Goal: Information Seeking & Learning: Learn about a topic

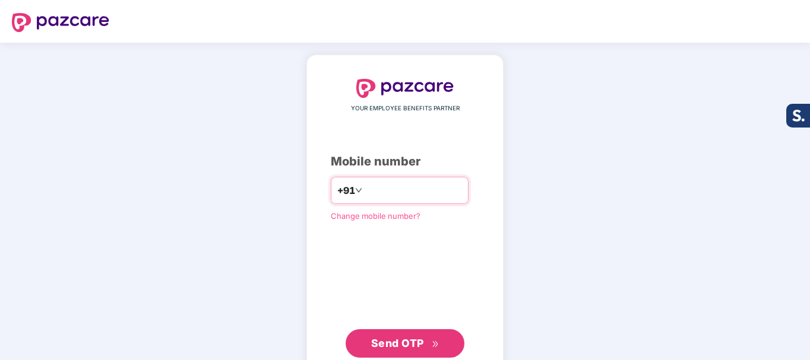
click at [386, 189] on input "number" at bounding box center [412, 190] width 97 height 19
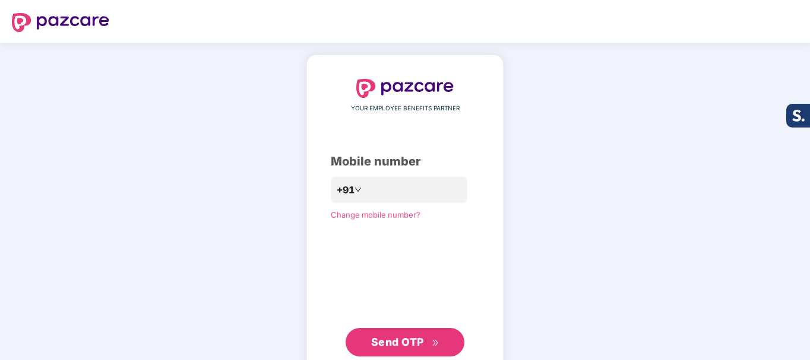
click at [426, 345] on span "Send OTP" at bounding box center [405, 342] width 68 height 17
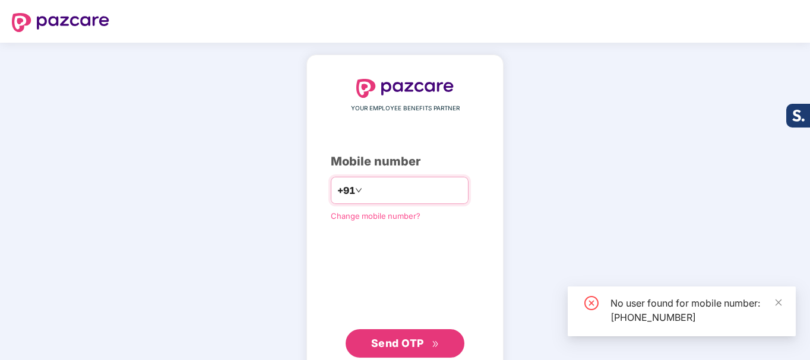
click at [414, 189] on input "**********" at bounding box center [412, 190] width 97 height 19
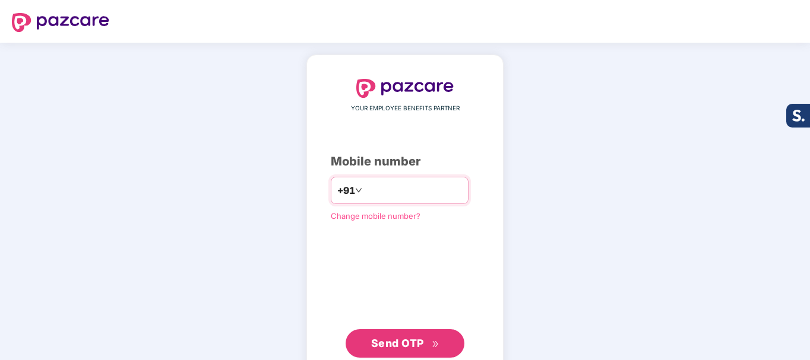
click at [427, 198] on input "**********" at bounding box center [412, 190] width 97 height 19
type input "*"
type input "**********"
click at [427, 337] on span "Send OTP" at bounding box center [405, 343] width 68 height 17
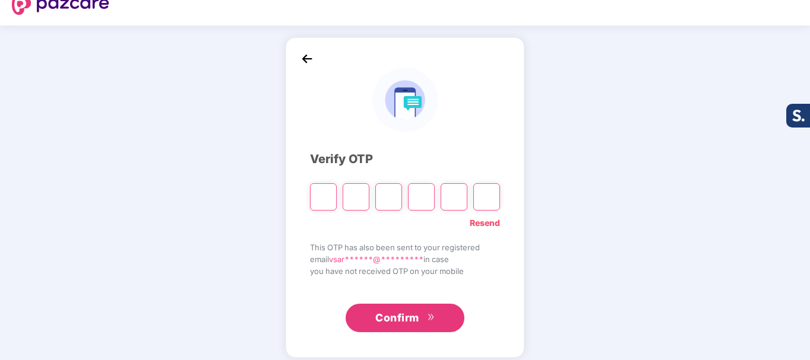
scroll to position [27, 0]
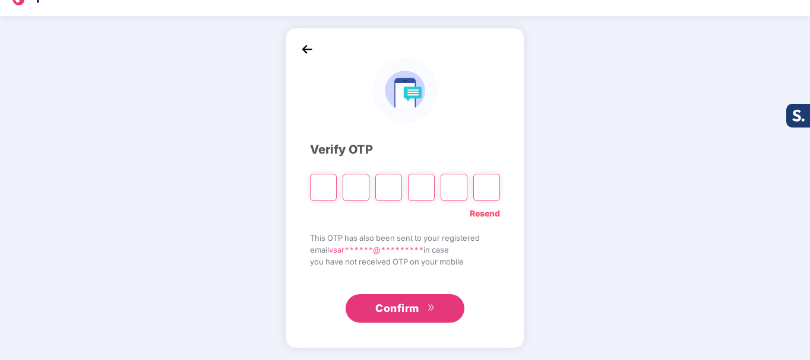
type input "*"
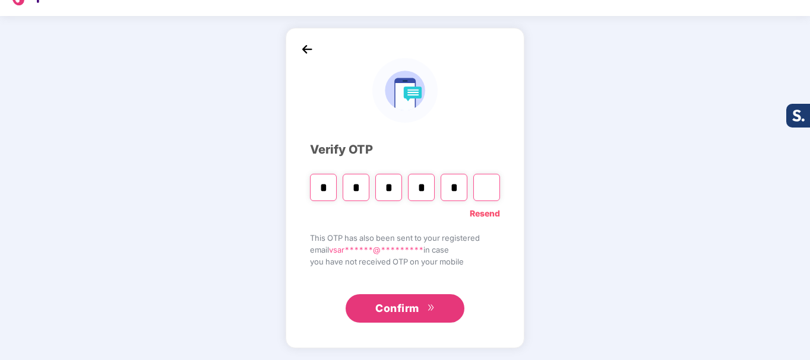
type input "*"
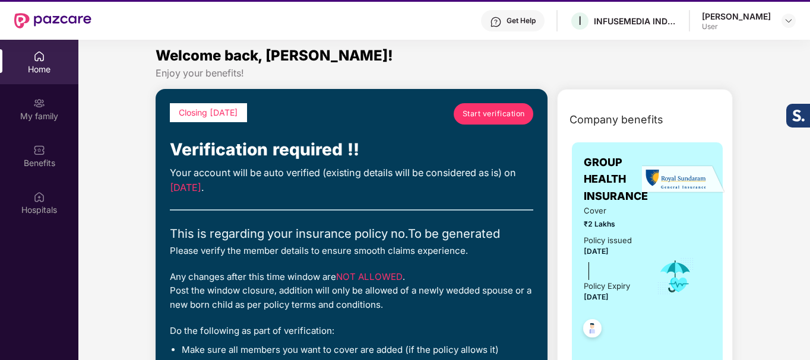
scroll to position [0, 0]
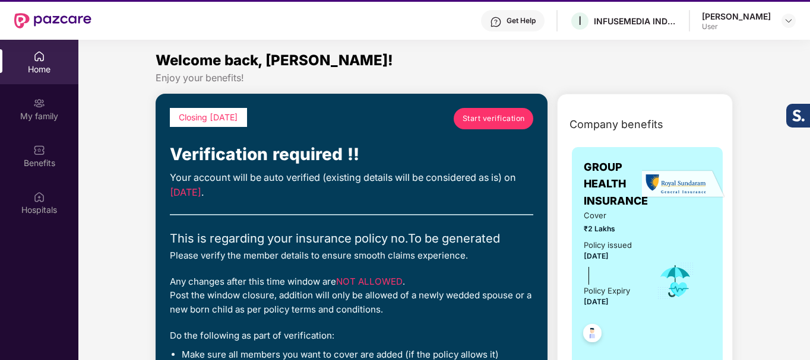
click at [499, 115] on span "Start verification" at bounding box center [493, 118] width 62 height 11
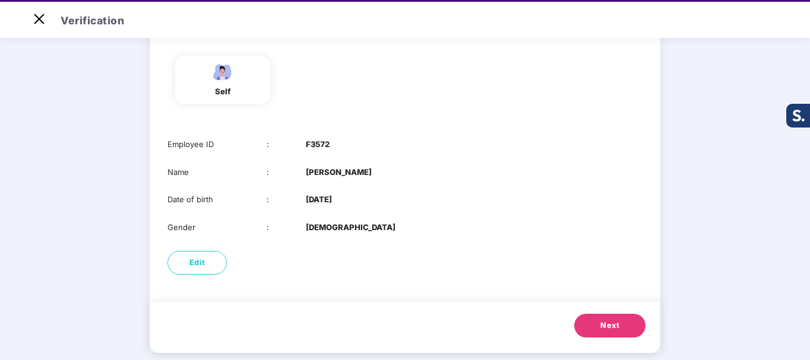
scroll to position [109, 0]
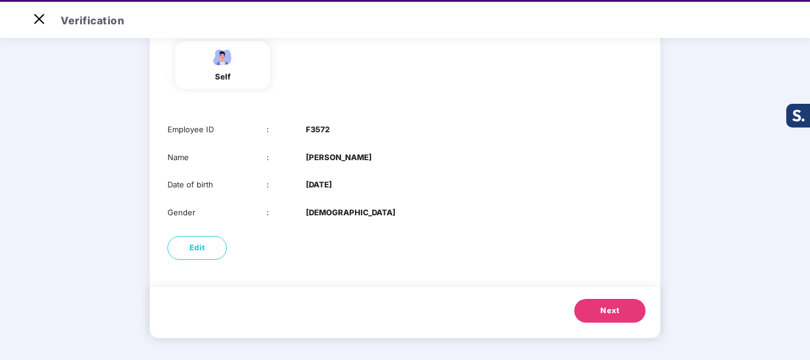
click at [611, 317] on span "Next" at bounding box center [609, 311] width 19 height 12
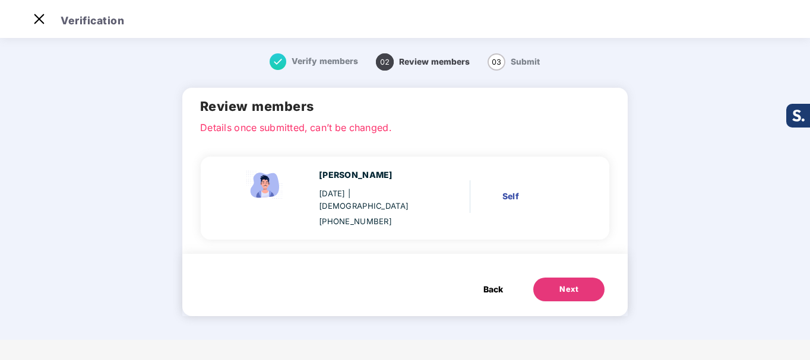
scroll to position [0, 0]
click at [571, 284] on div "Next" at bounding box center [568, 290] width 19 height 12
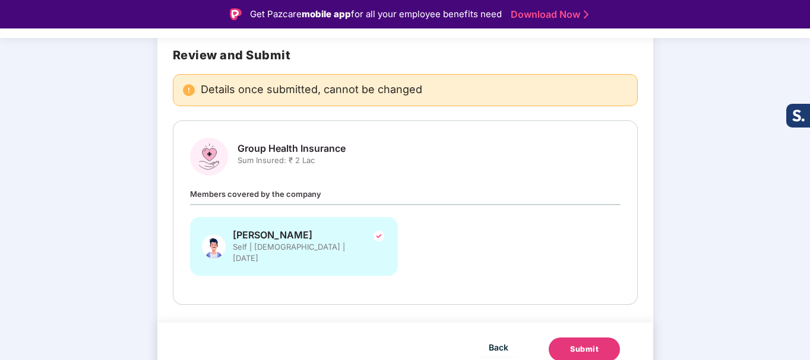
scroll to position [28, 0]
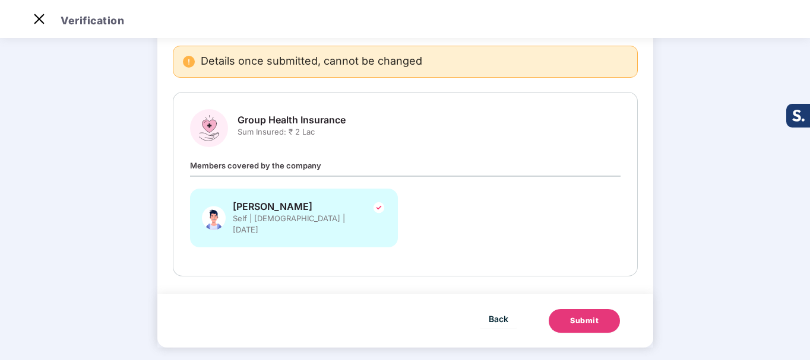
click at [576, 315] on div "Submit" at bounding box center [584, 321] width 28 height 12
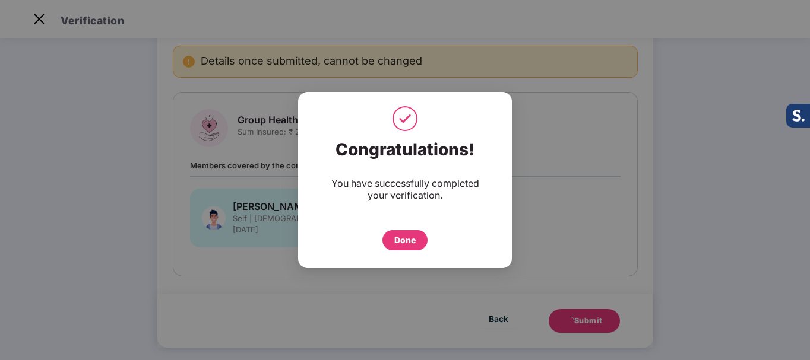
click at [404, 245] on div "Done" at bounding box center [404, 240] width 21 height 13
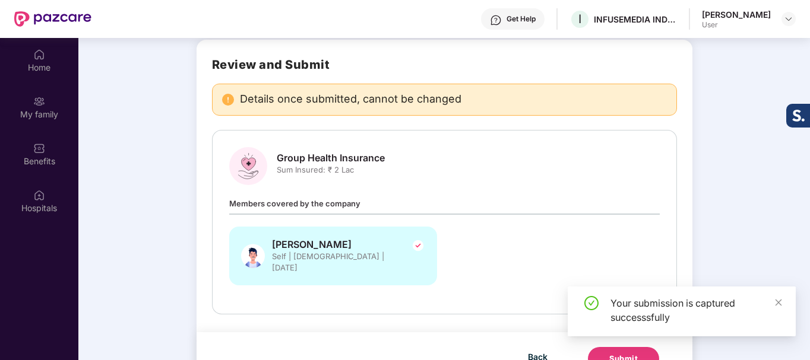
scroll to position [66, 0]
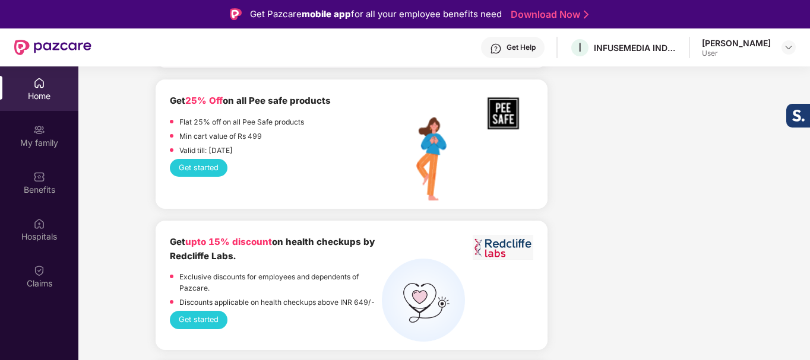
scroll to position [1788, 0]
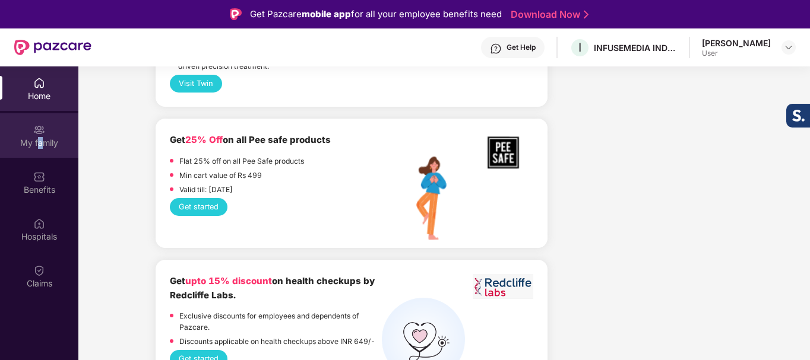
click at [39, 146] on div "My family" at bounding box center [39, 143] width 78 height 12
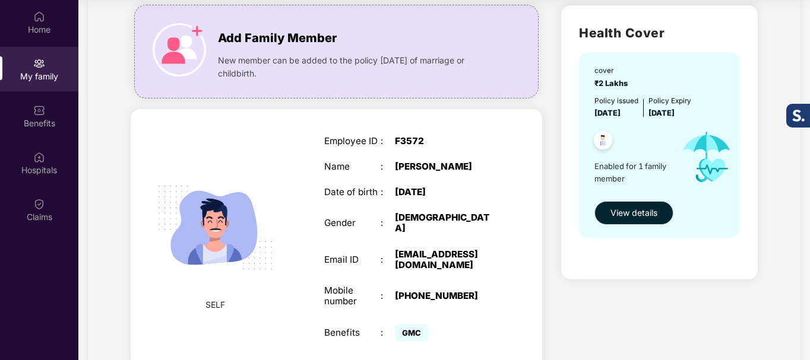
scroll to position [59, 0]
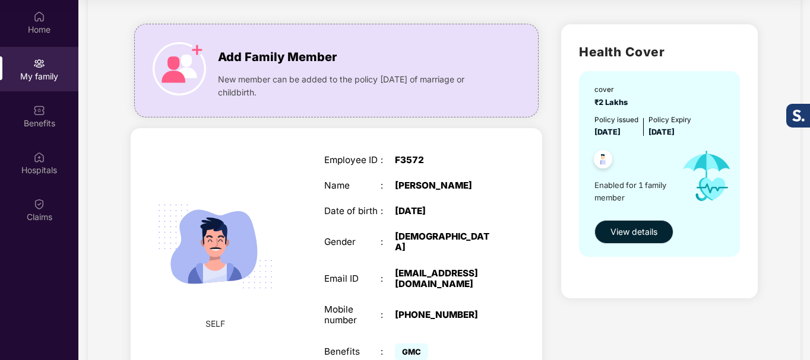
click at [624, 231] on span "View details" at bounding box center [633, 232] width 47 height 13
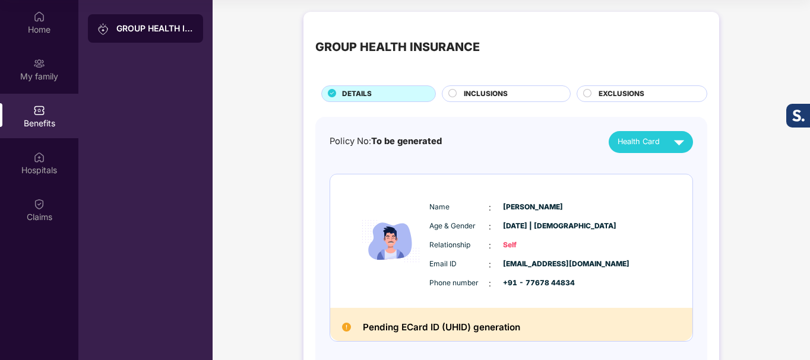
scroll to position [55, 0]
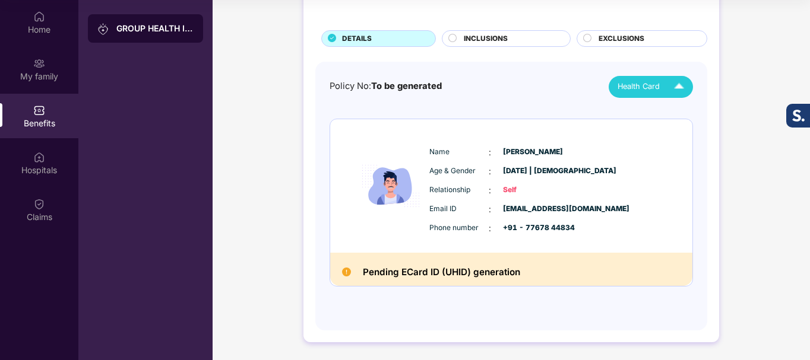
click at [637, 87] on span "Health Card" at bounding box center [638, 87] width 42 height 12
click at [732, 153] on div "GROUP HEALTH INSURANCE DETAILS INCLUSIONS EXCLUSIONS Policy No: To be generated…" at bounding box center [510, 156] width 597 height 410
click at [342, 272] on img at bounding box center [346, 272] width 9 height 9
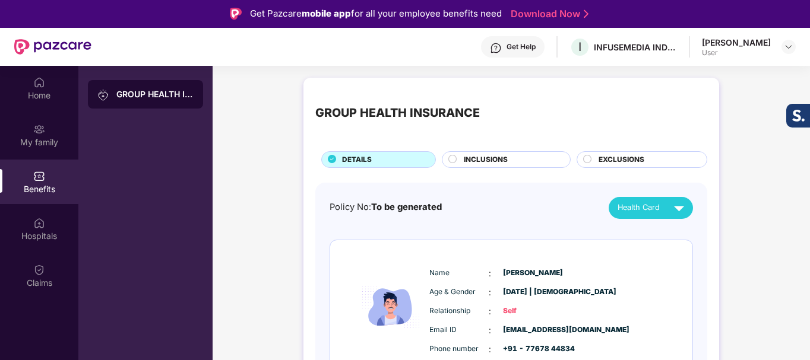
scroll to position [0, 0]
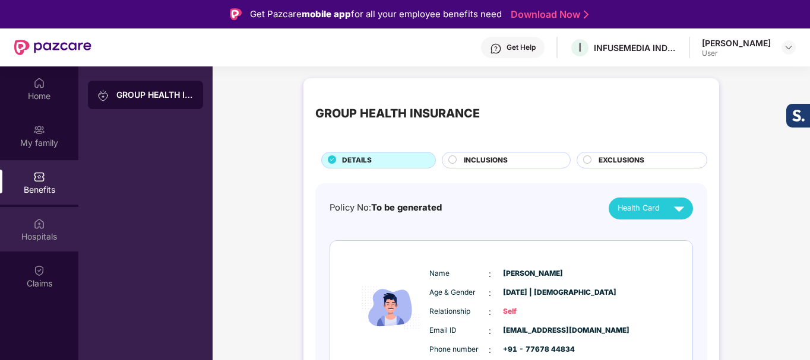
click at [37, 226] on img at bounding box center [39, 224] width 12 height 12
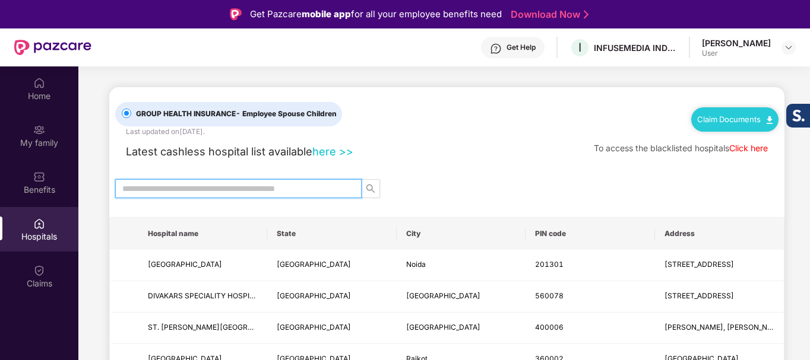
click at [195, 184] on input "text" at bounding box center [233, 188] width 223 height 13
type input "****"
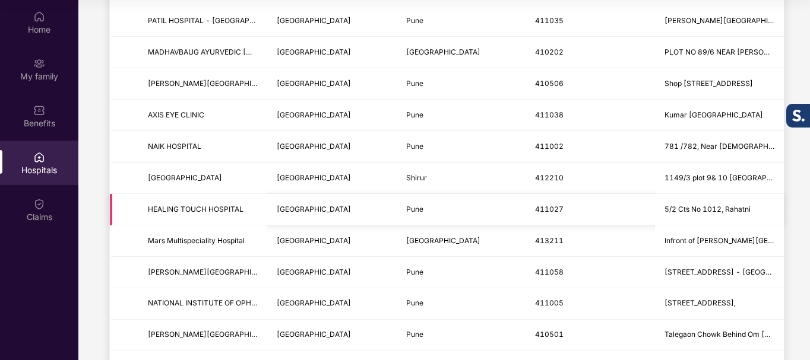
scroll to position [164, 0]
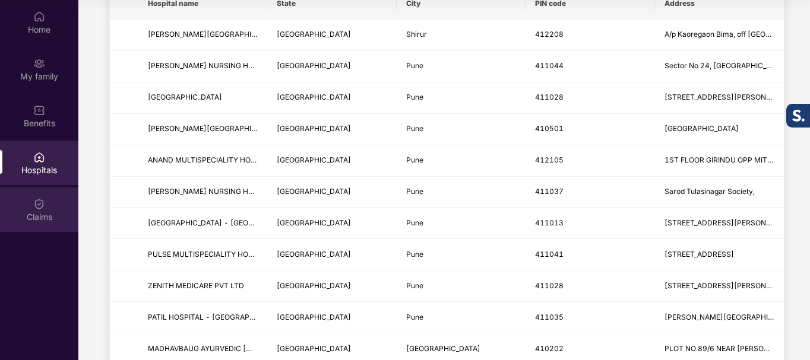
click at [56, 201] on div "Claims" at bounding box center [39, 210] width 78 height 45
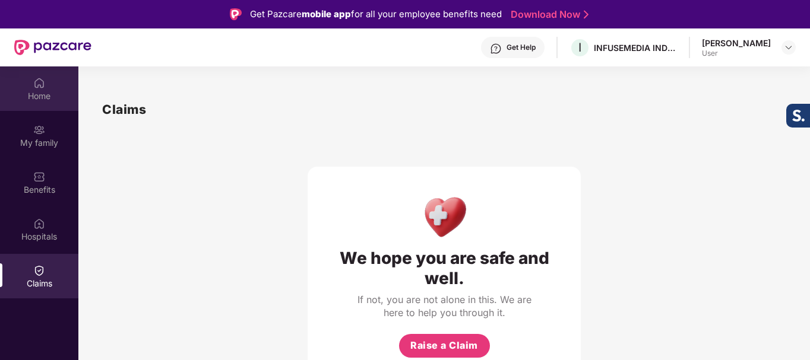
click at [39, 86] on img at bounding box center [39, 83] width 12 height 12
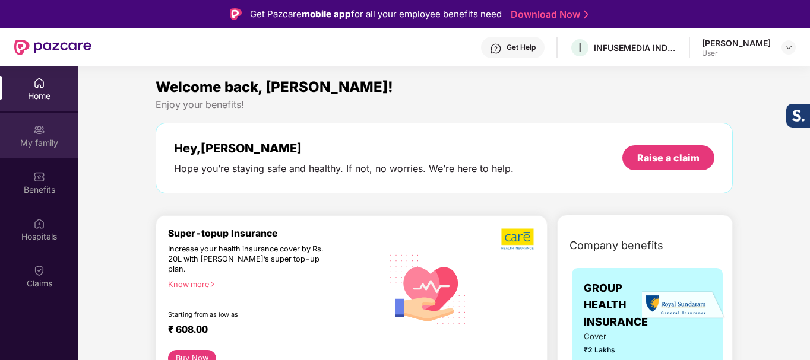
click at [46, 139] on div "My family" at bounding box center [39, 143] width 78 height 12
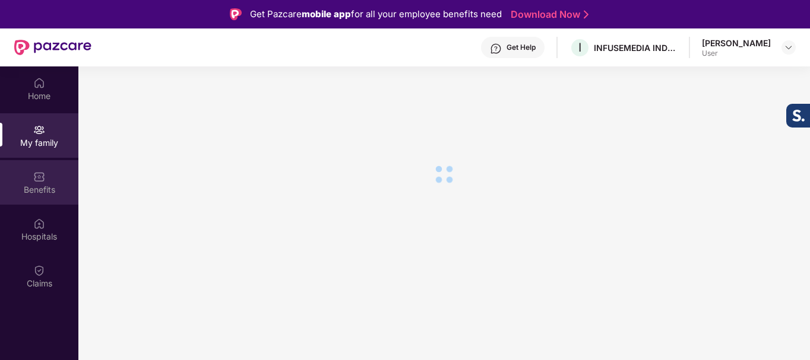
click at [36, 184] on div "Benefits" at bounding box center [39, 190] width 78 height 12
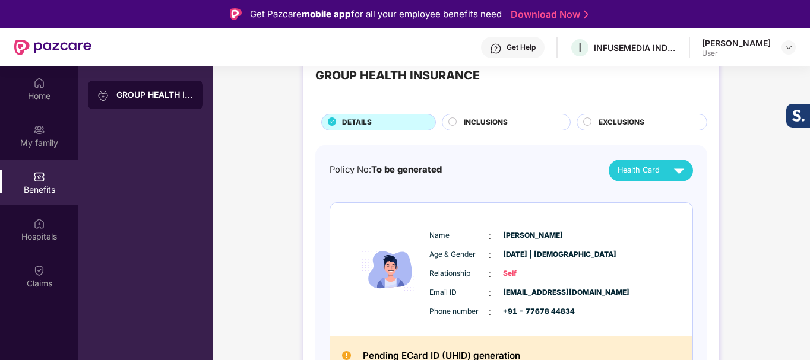
scroll to position [55, 0]
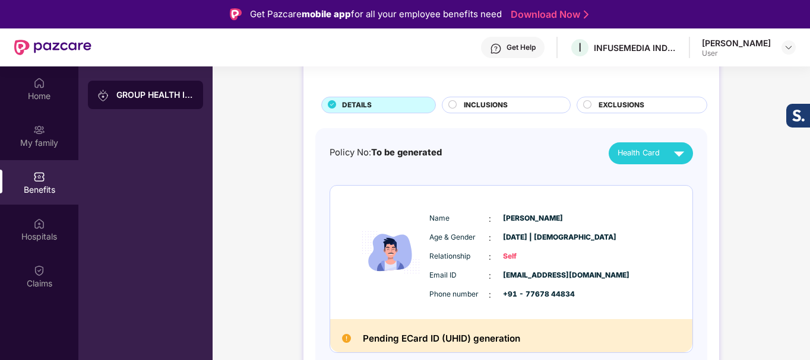
click at [524, 99] on div "INCLUSIONS" at bounding box center [506, 105] width 129 height 17
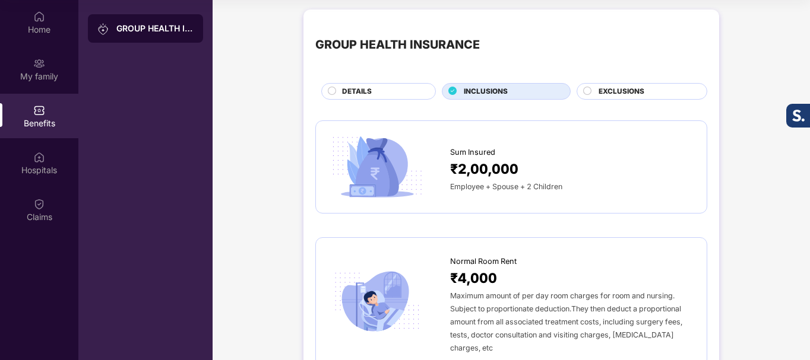
scroll to position [0, 0]
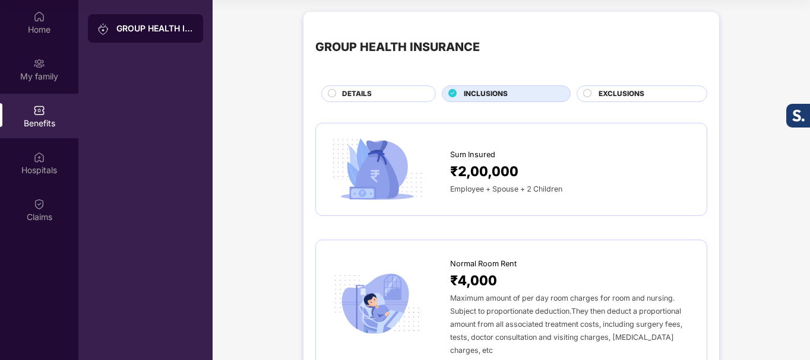
click at [620, 90] on span "EXCLUSIONS" at bounding box center [621, 93] width 46 height 11
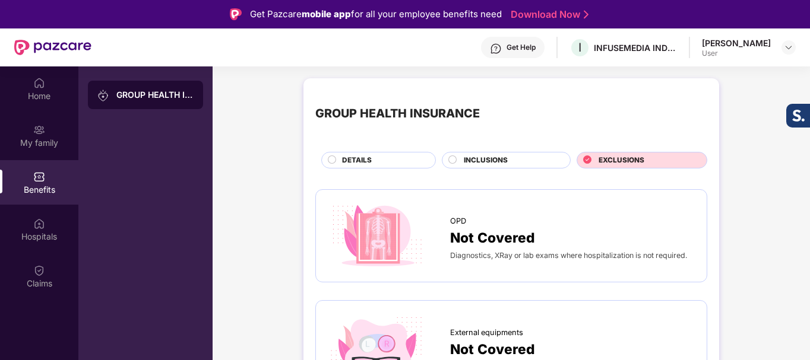
click at [375, 161] on div "DETAILS" at bounding box center [382, 161] width 93 height 13
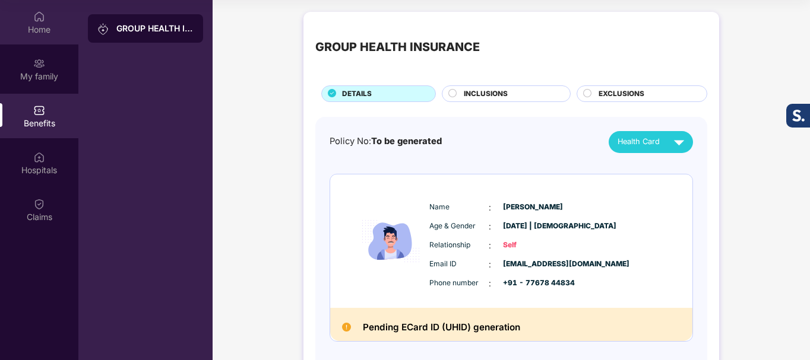
click at [49, 28] on div "Home" at bounding box center [39, 30] width 78 height 12
